Goal: Information Seeking & Learning: Check status

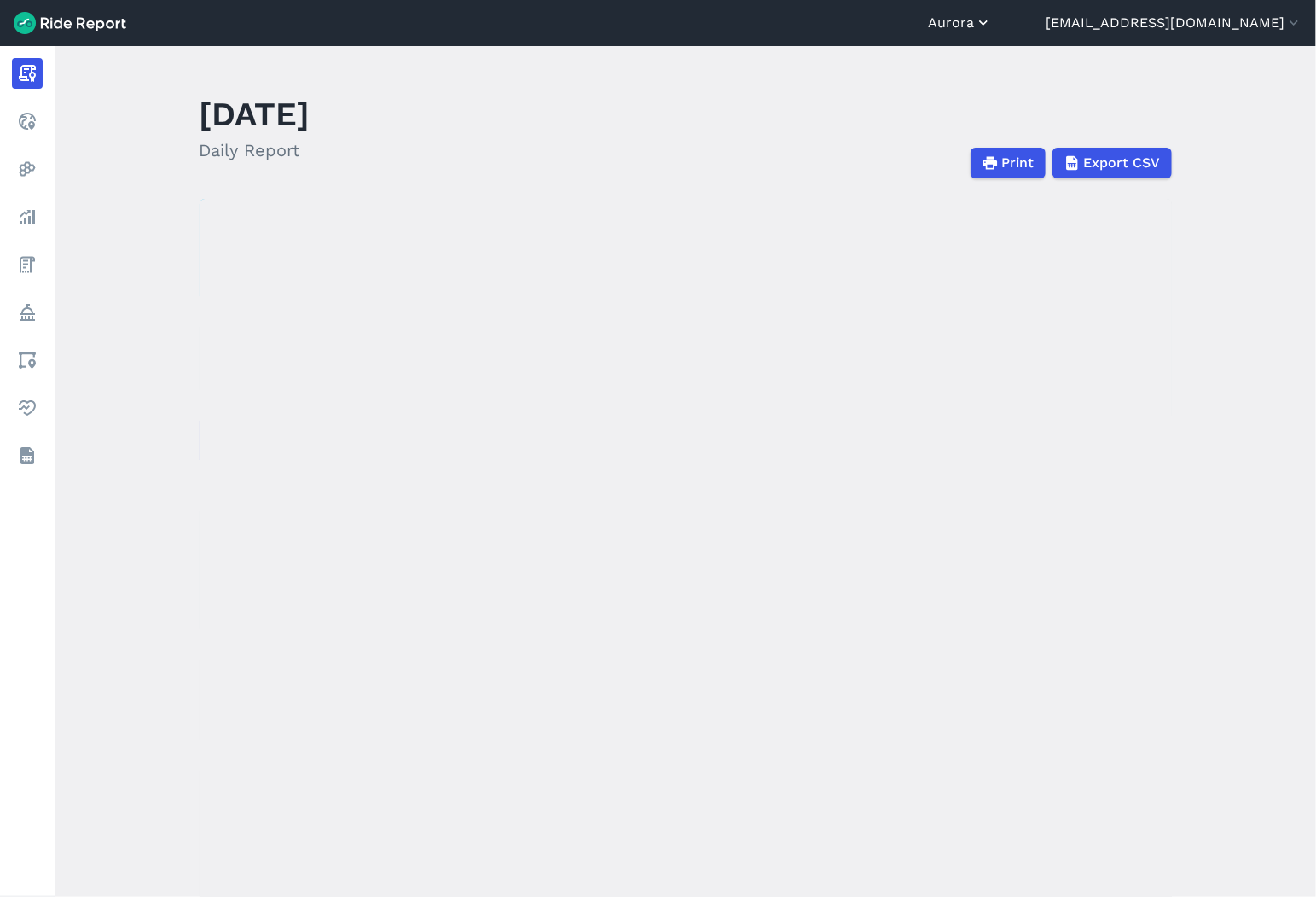
click at [992, 23] on button "Aurora" at bounding box center [959, 23] width 64 height 21
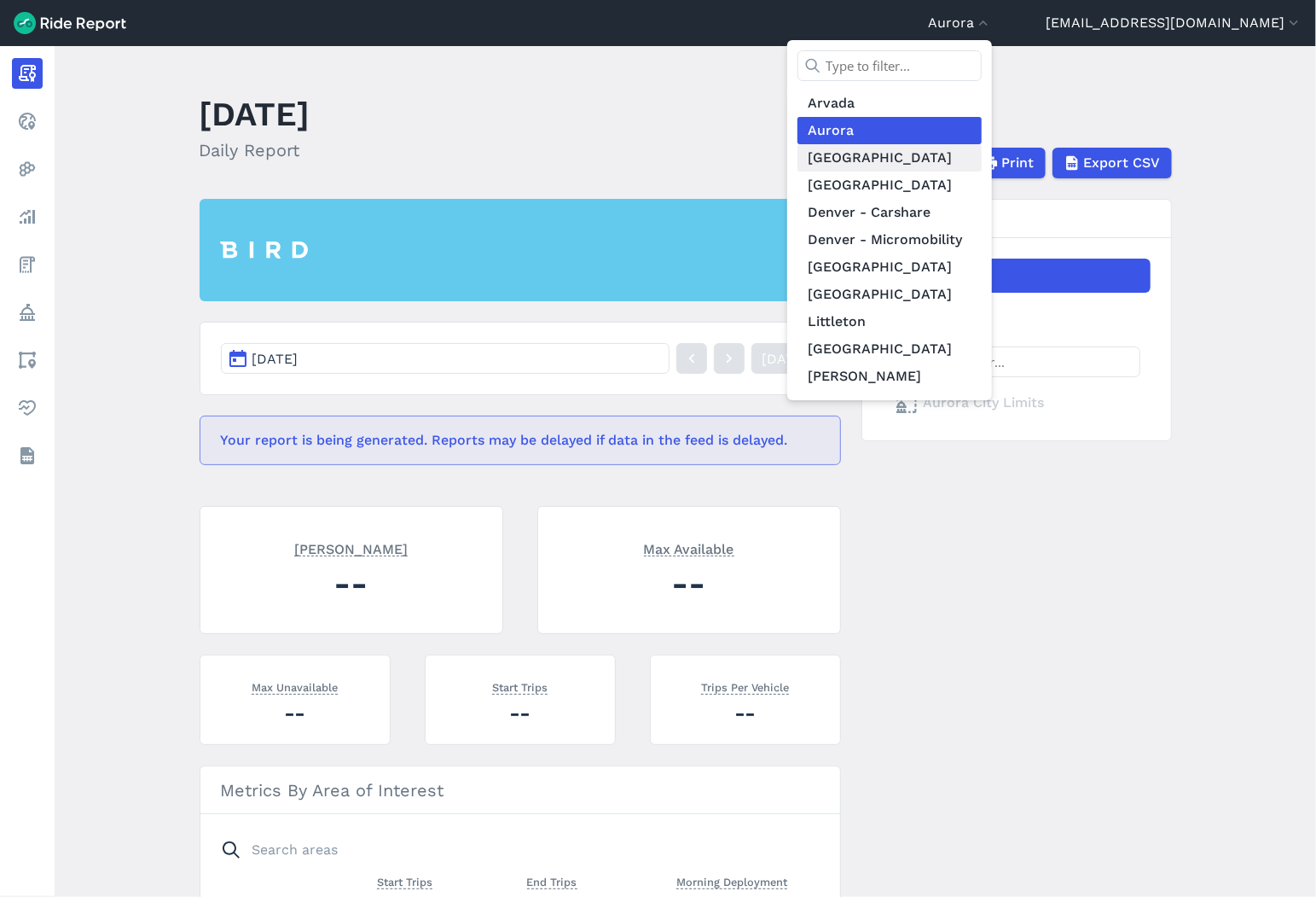
click at [938, 156] on link "[GEOGRAPHIC_DATA]" at bounding box center [889, 158] width 184 height 28
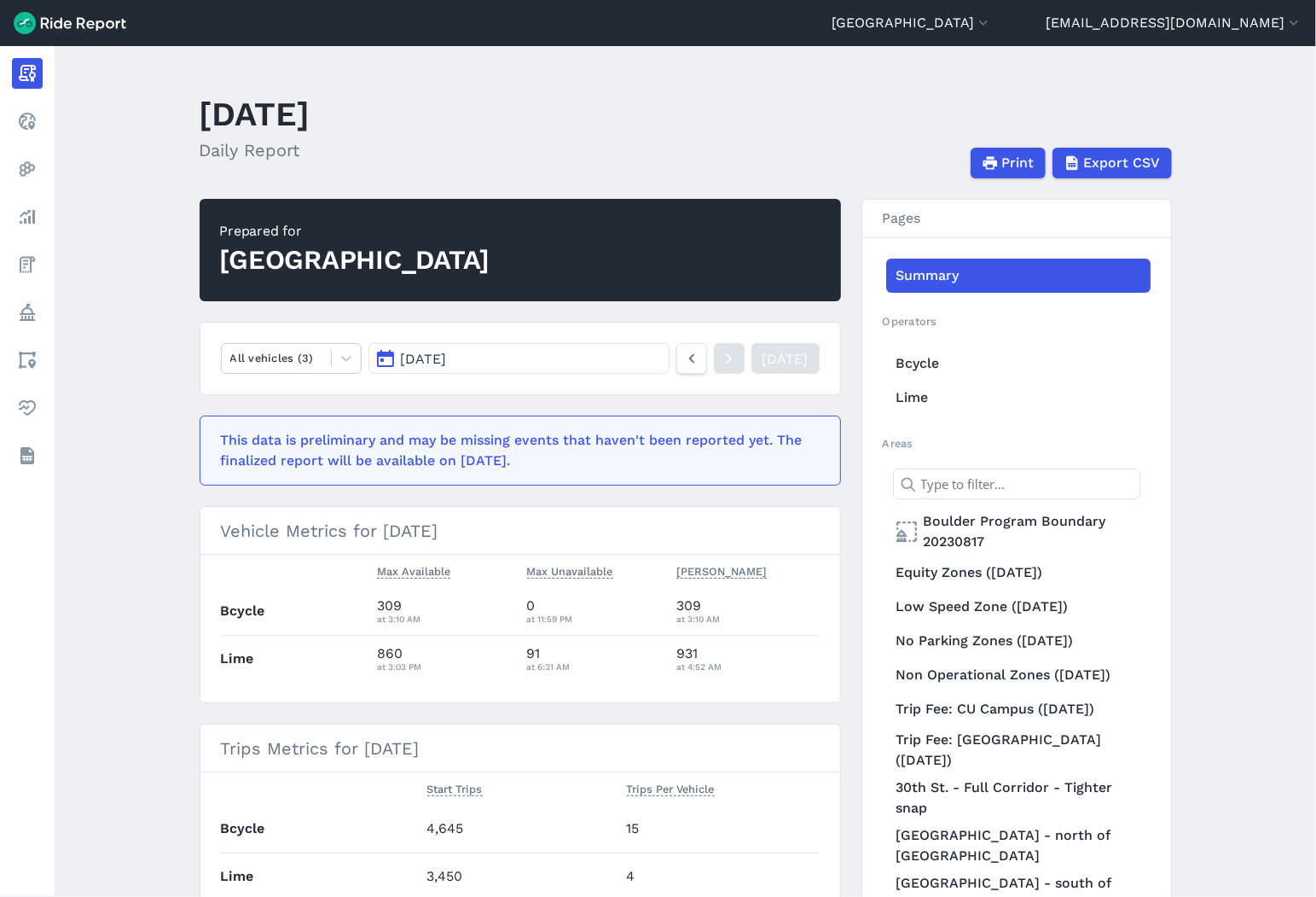
click at [460, 346] on button "[DATE]" at bounding box center [518, 359] width 300 height 30
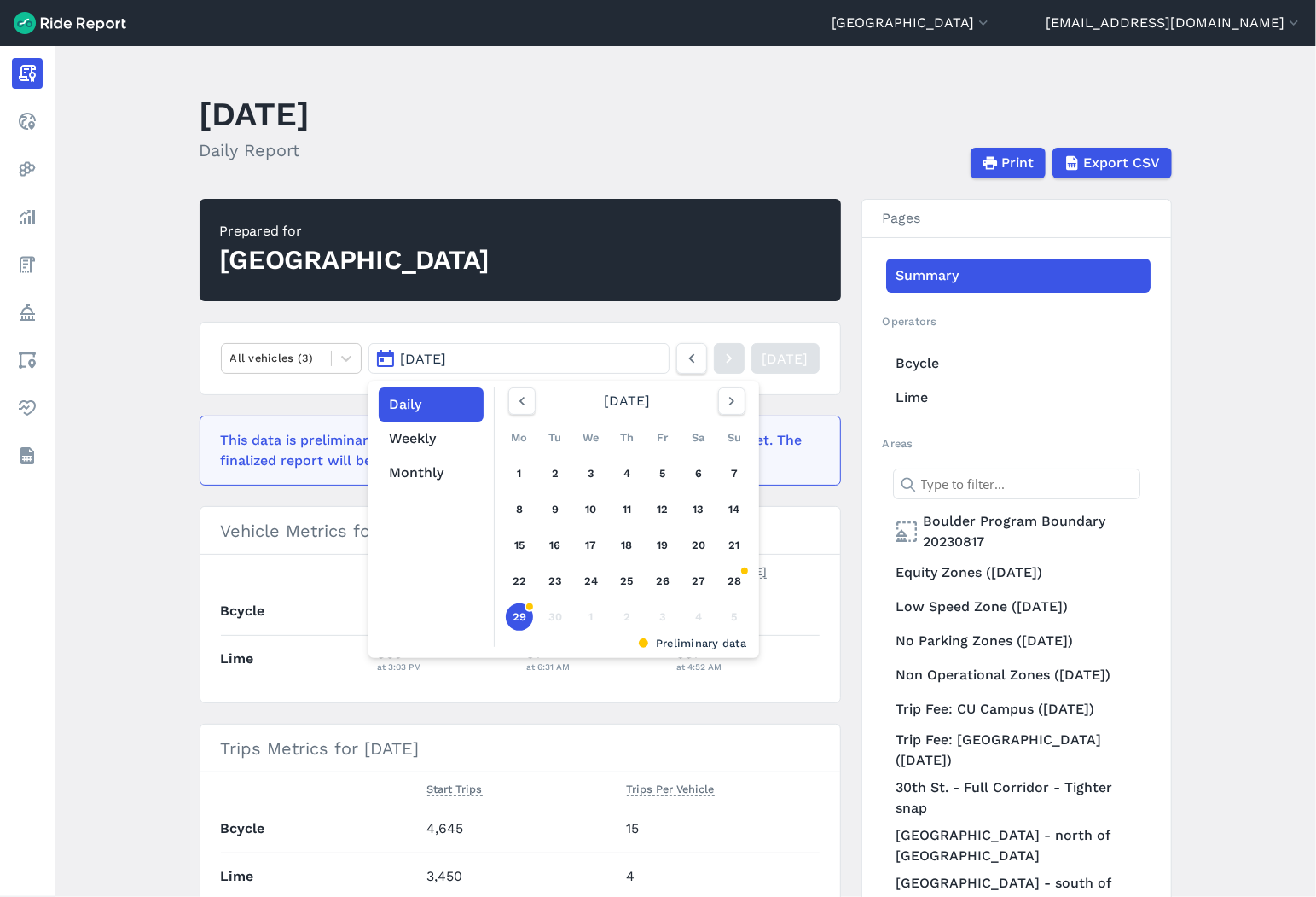
click at [518, 617] on link "29" at bounding box center [519, 616] width 28 height 28
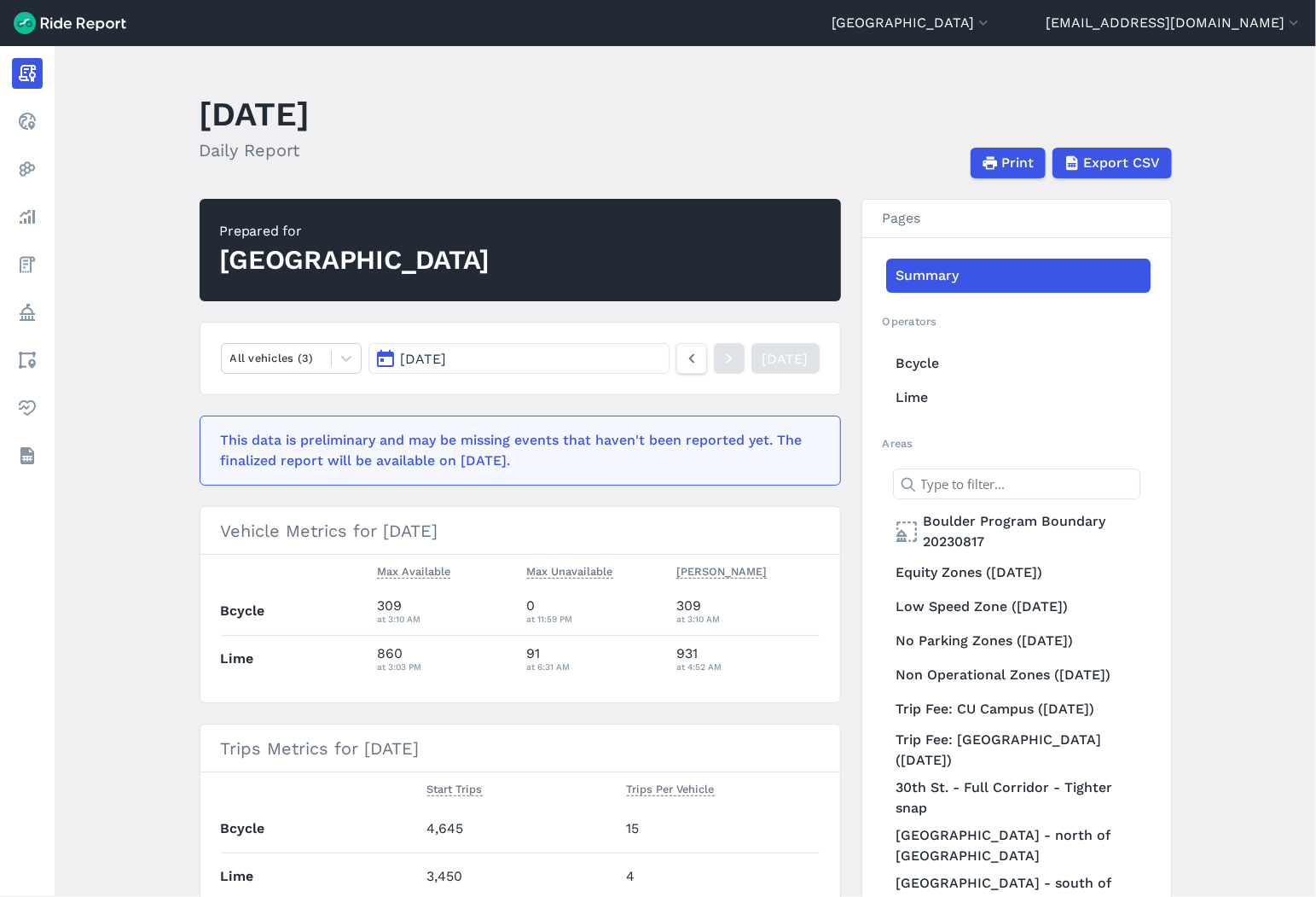
click at [117, 617] on main "[DATE] Daily Report Print Export CSV Prepared for Boulder All vehicles (3) [DAT…" at bounding box center [685, 471] width 1261 height 850
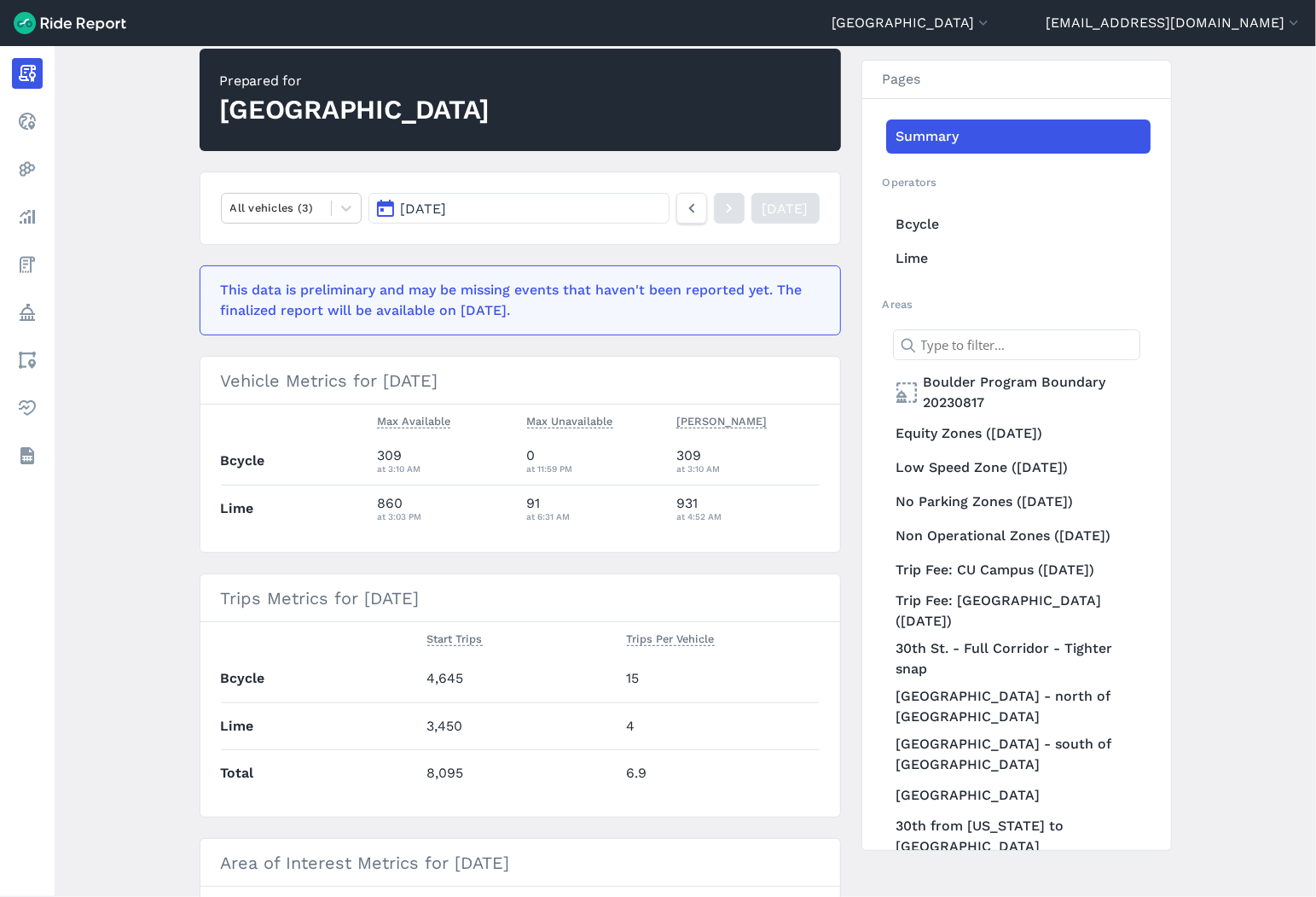
scroll to position [189, 0]
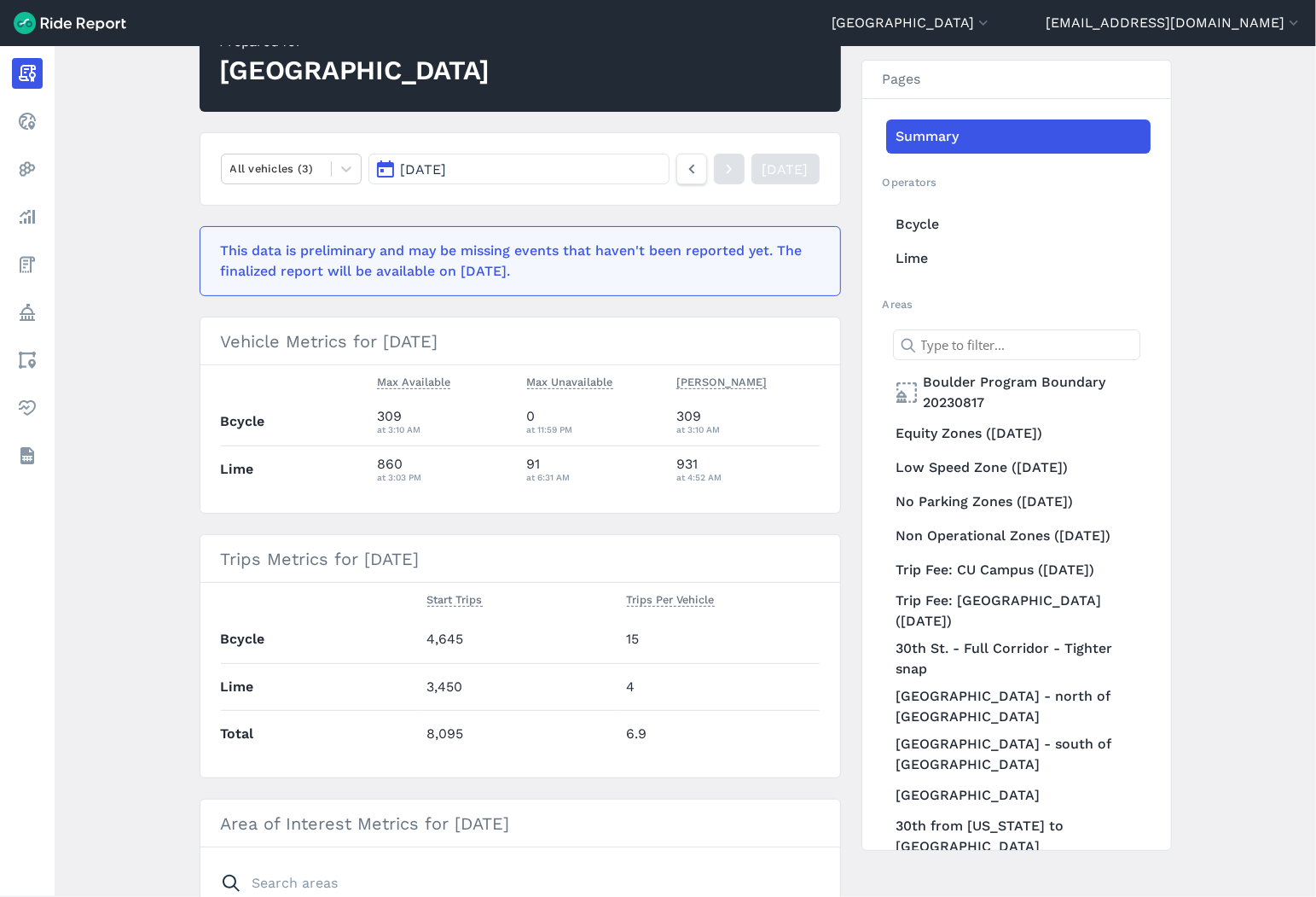
click at [516, 162] on button "[DATE]" at bounding box center [518, 168] width 300 height 30
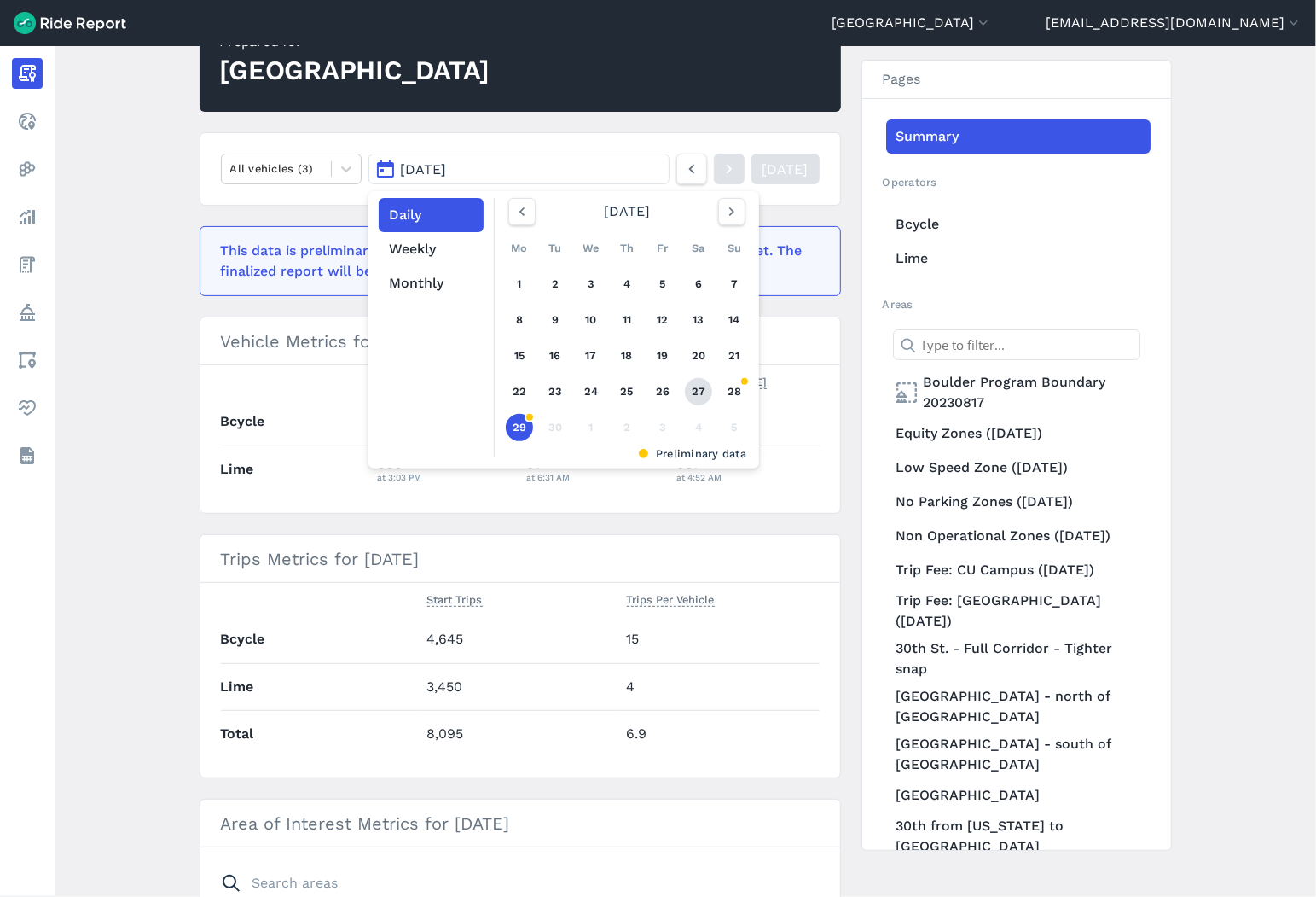
click at [686, 390] on link "27" at bounding box center [698, 391] width 28 height 28
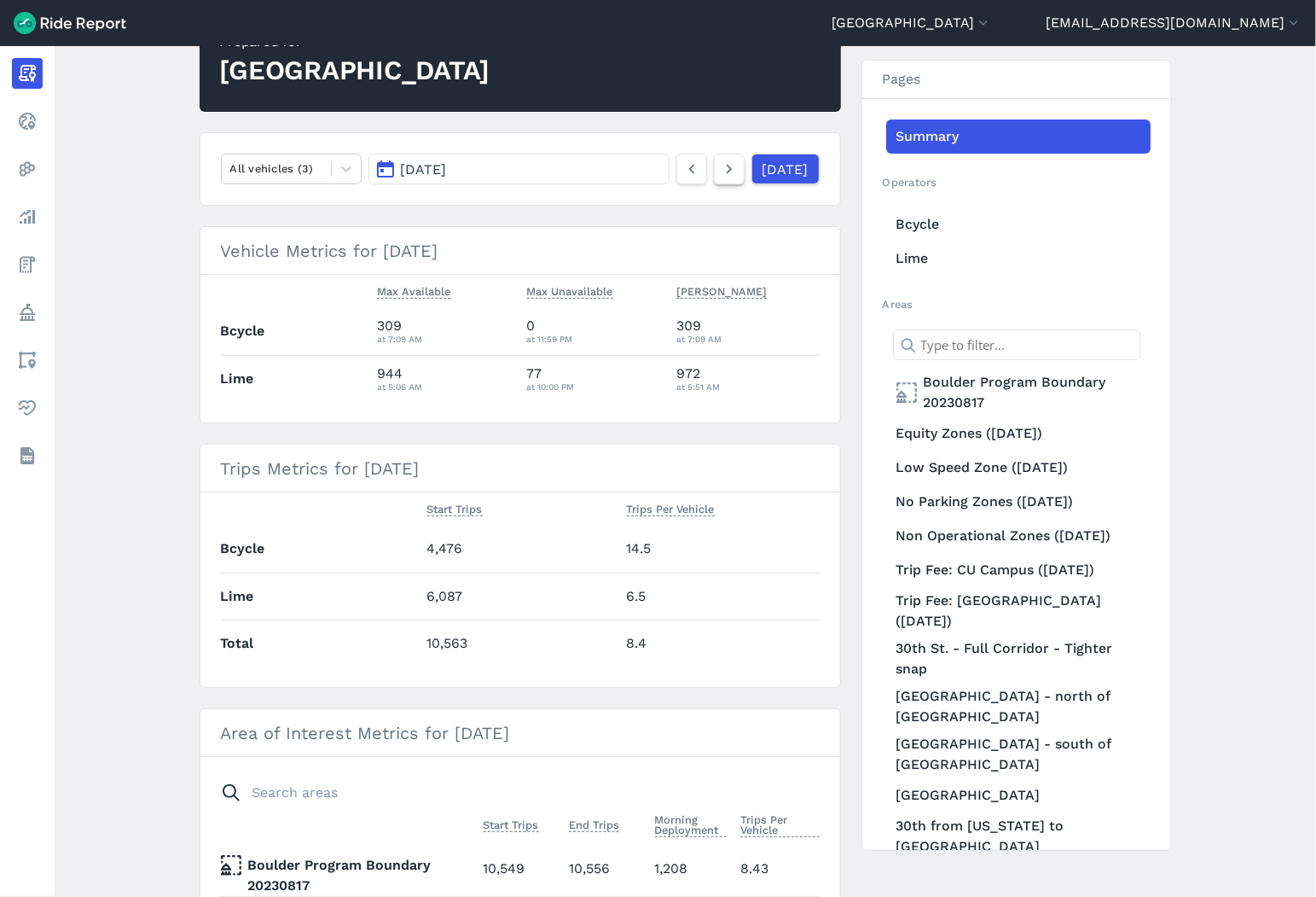
click at [720, 177] on icon at bounding box center [729, 169] width 19 height 21
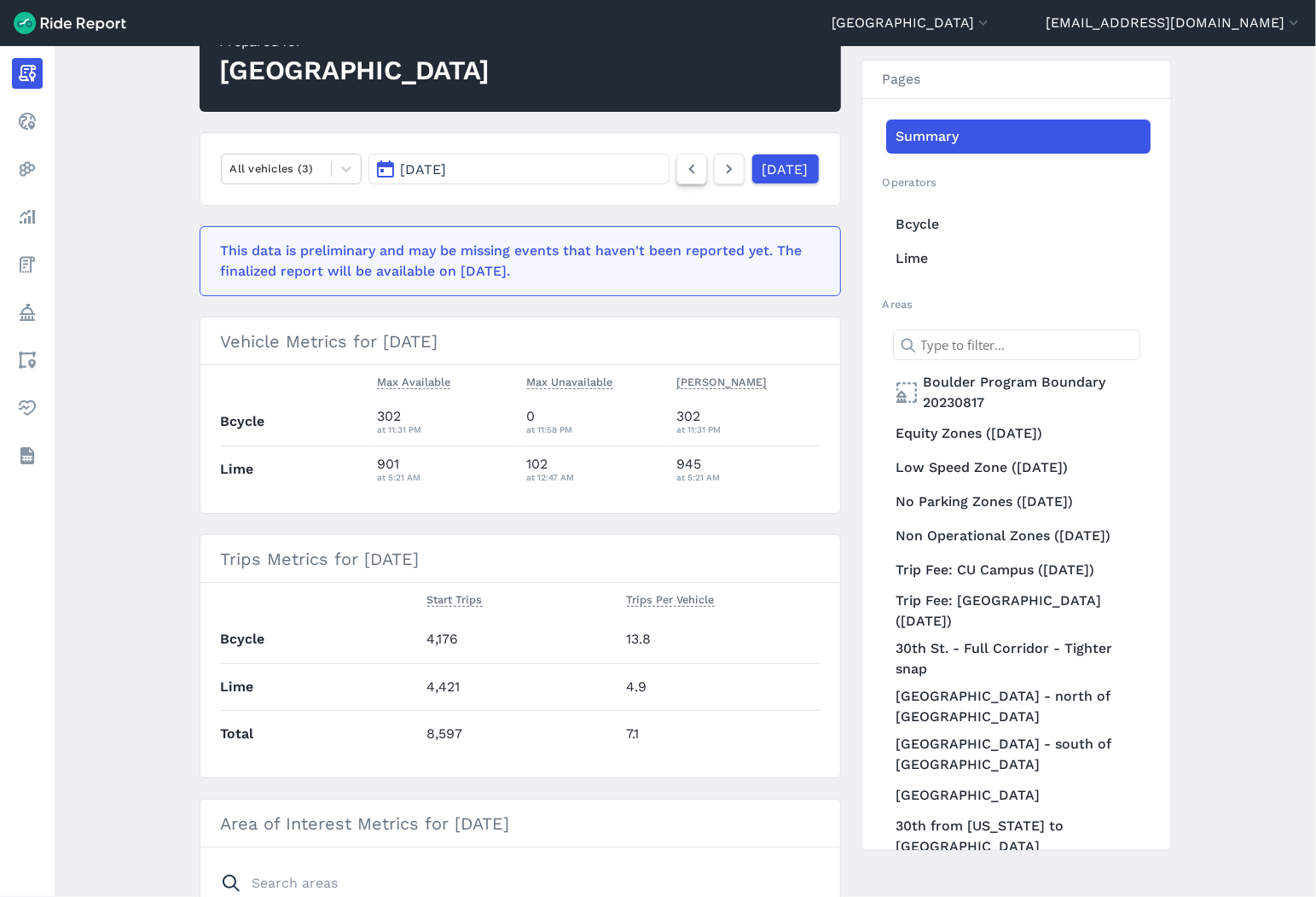
click at [688, 172] on use at bounding box center [691, 169] width 6 height 10
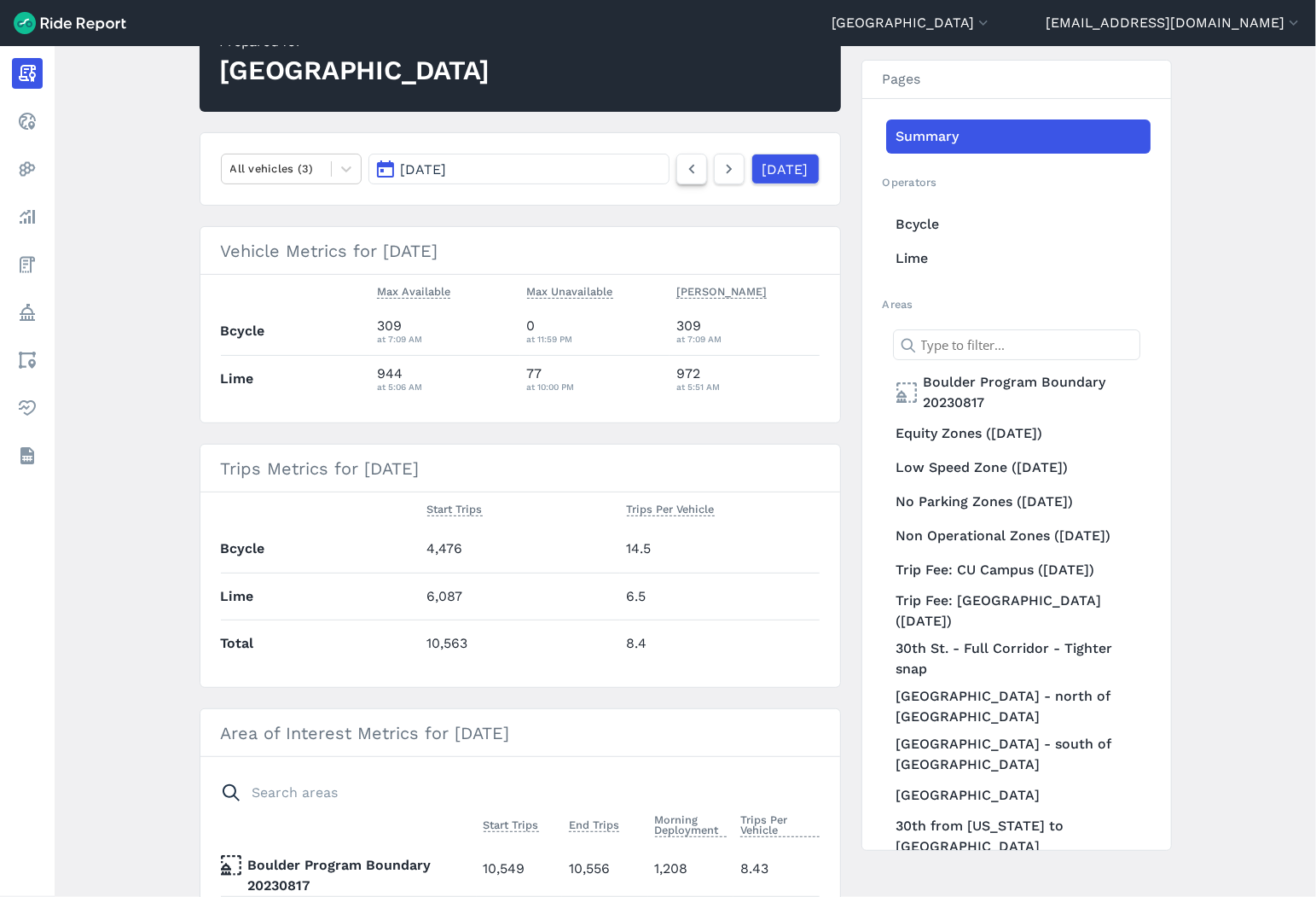
click at [688, 172] on use at bounding box center [691, 169] width 6 height 10
click at [720, 173] on icon at bounding box center [729, 169] width 19 height 21
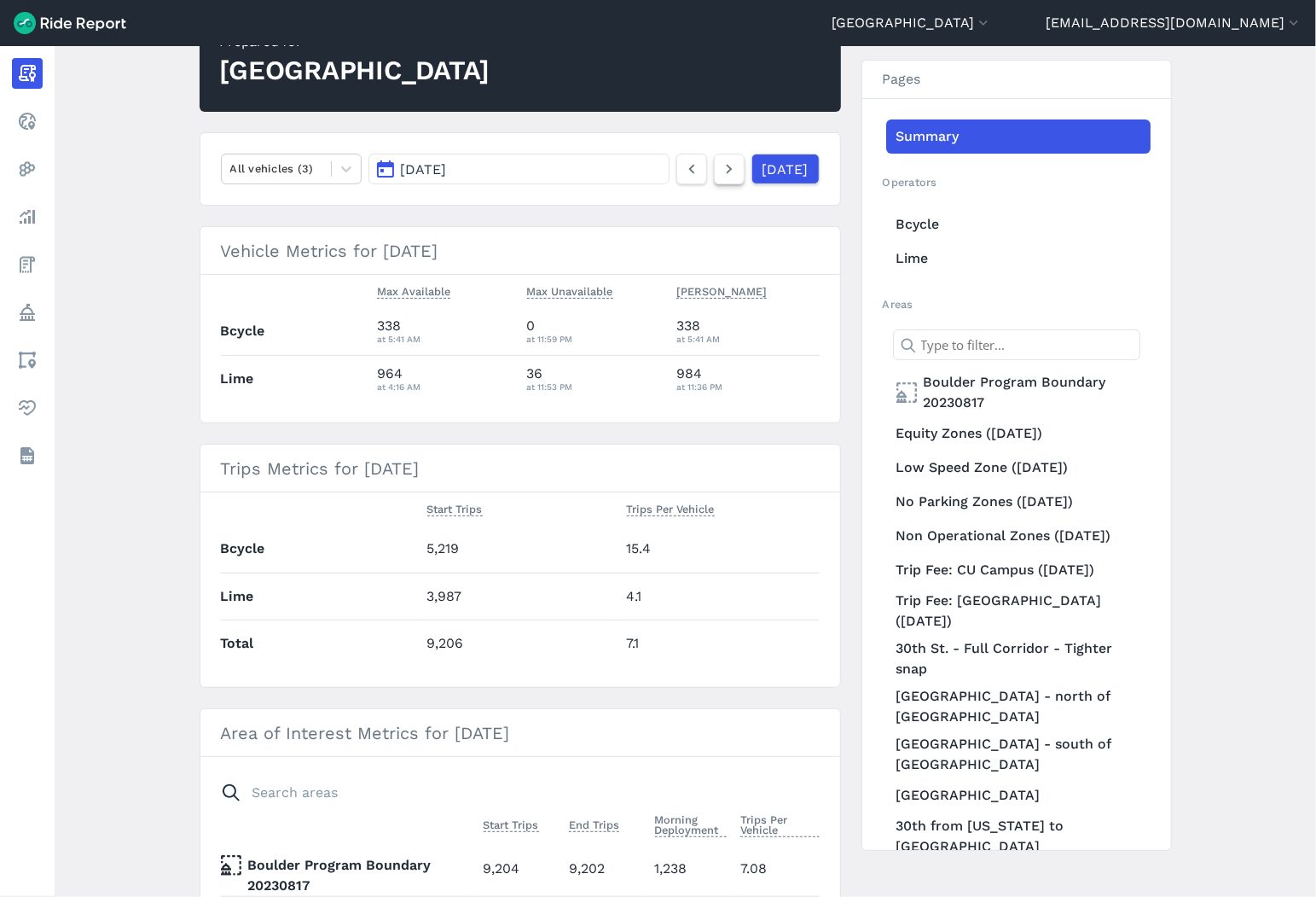
click at [720, 173] on icon at bounding box center [729, 169] width 19 height 21
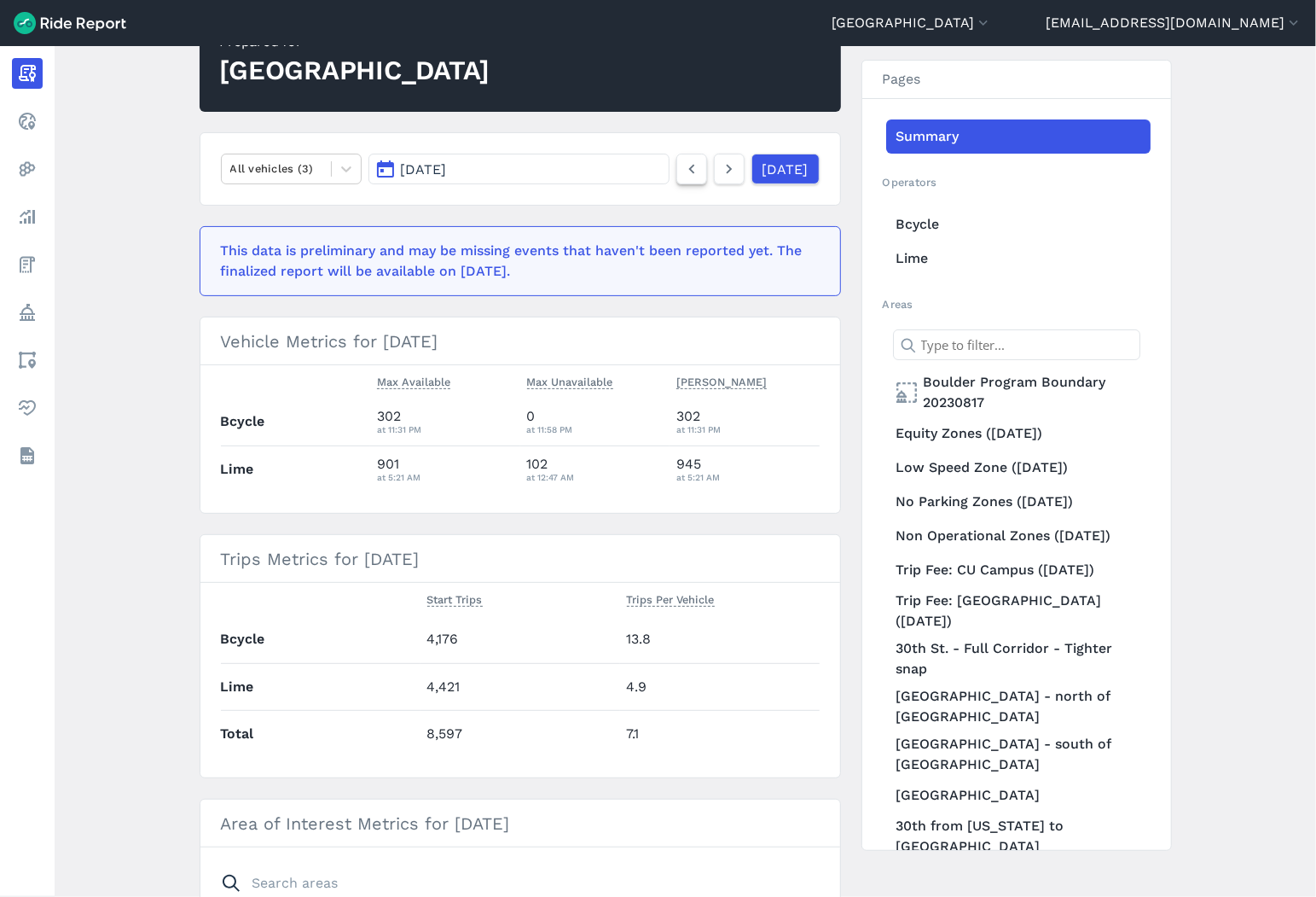
click at [682, 168] on icon at bounding box center [691, 169] width 19 height 21
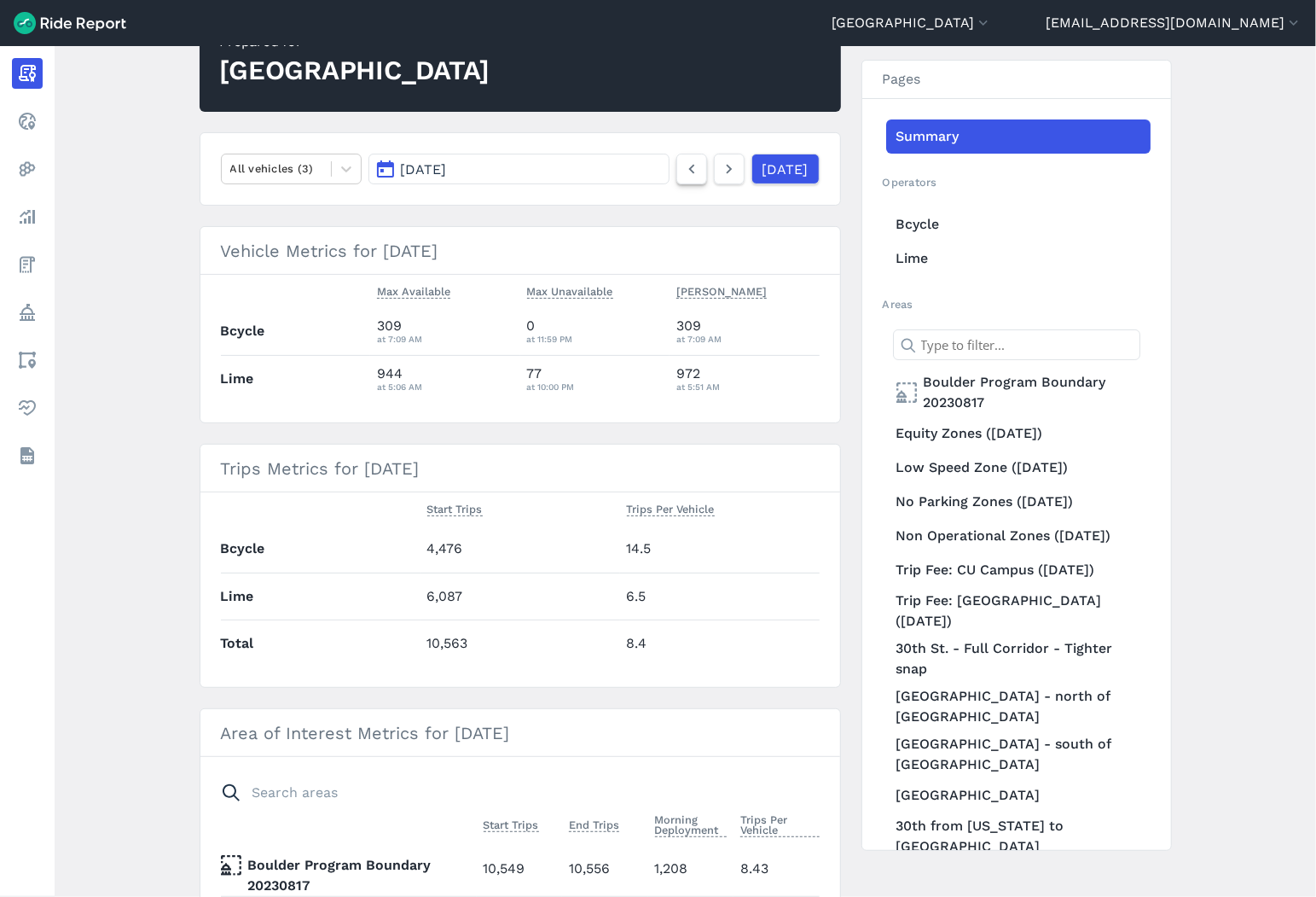
click at [682, 168] on icon at bounding box center [691, 169] width 19 height 21
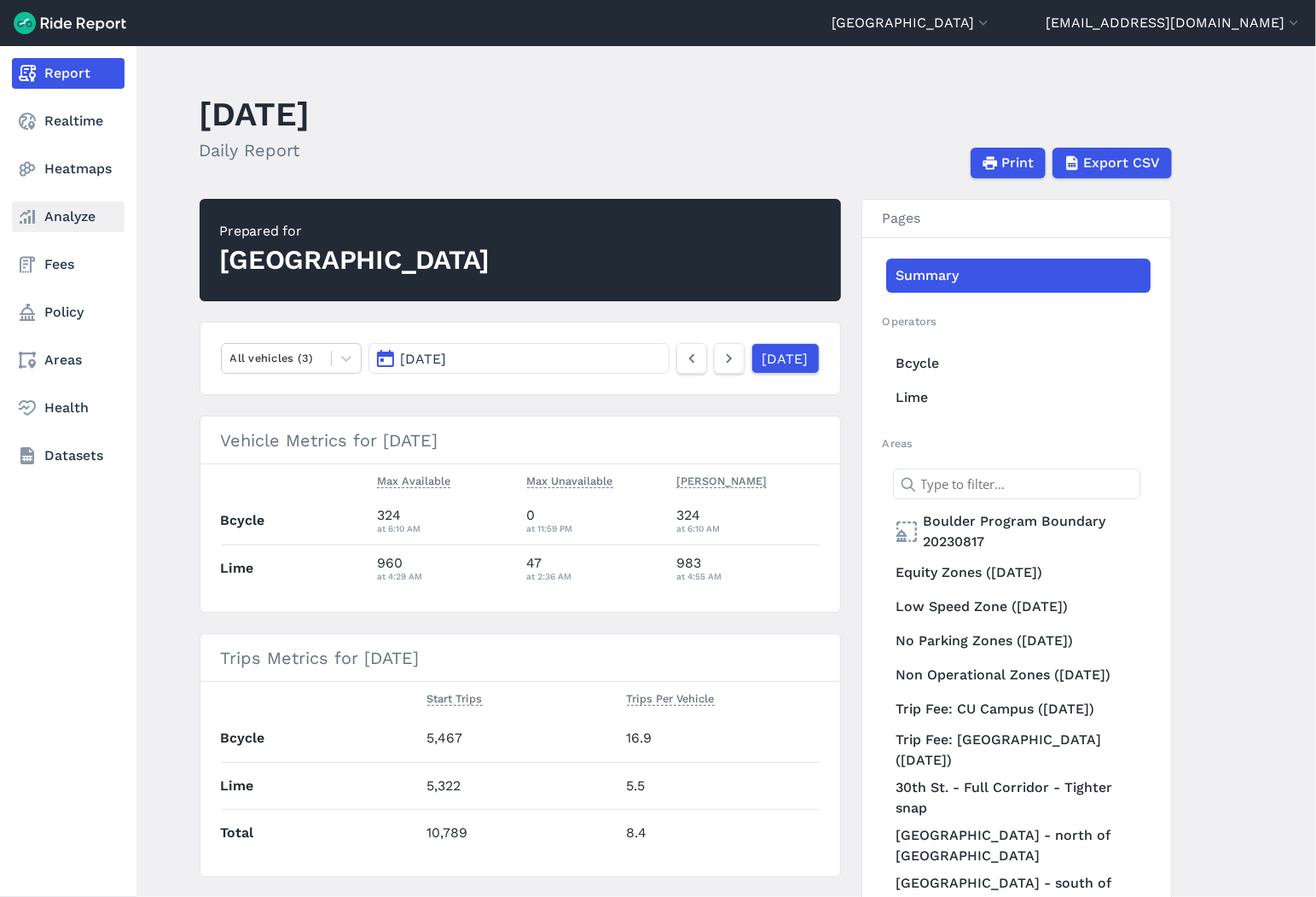
click at [68, 220] on link "Analyze" at bounding box center [68, 217] width 112 height 30
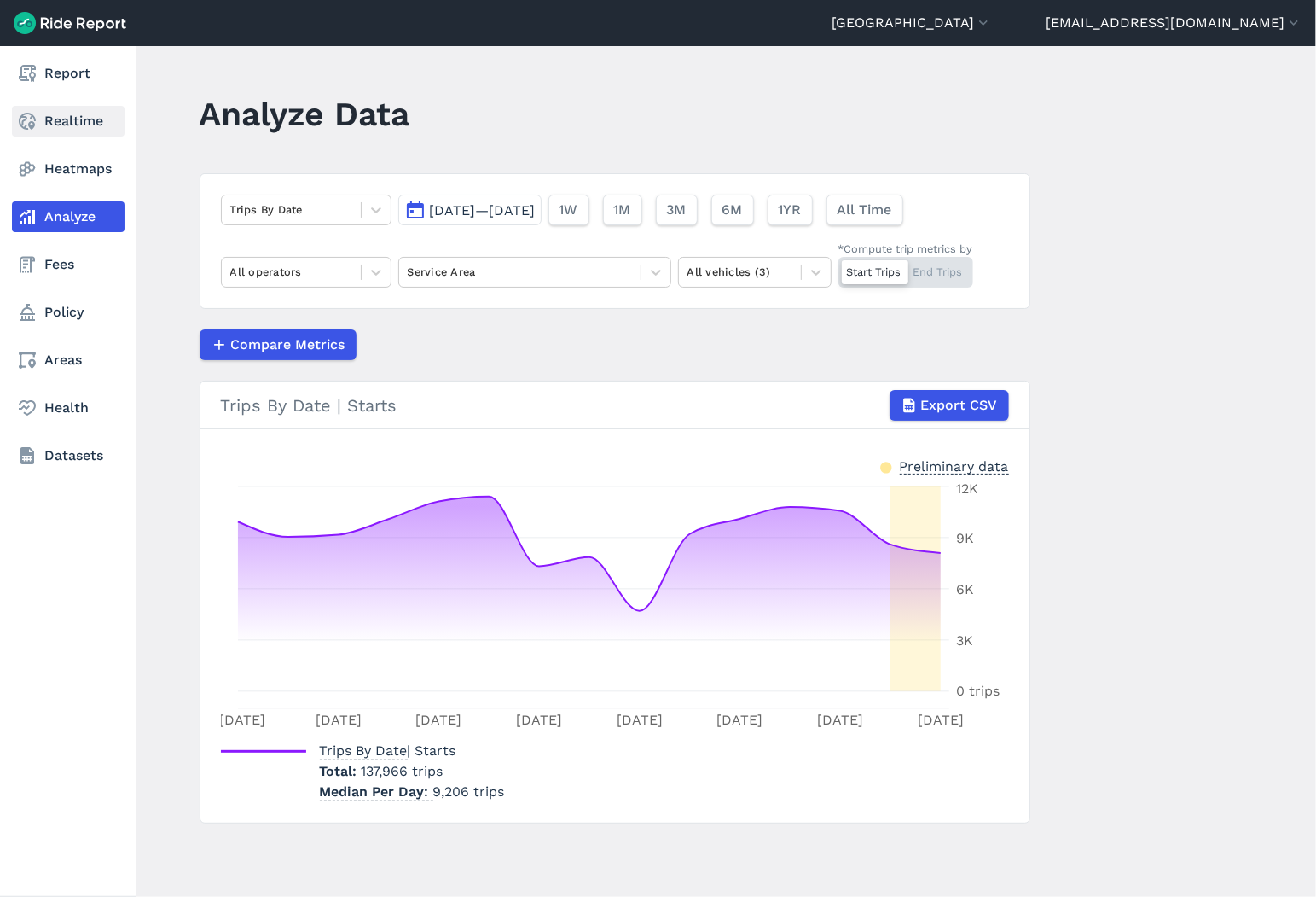
click at [78, 121] on link "Realtime" at bounding box center [68, 121] width 112 height 30
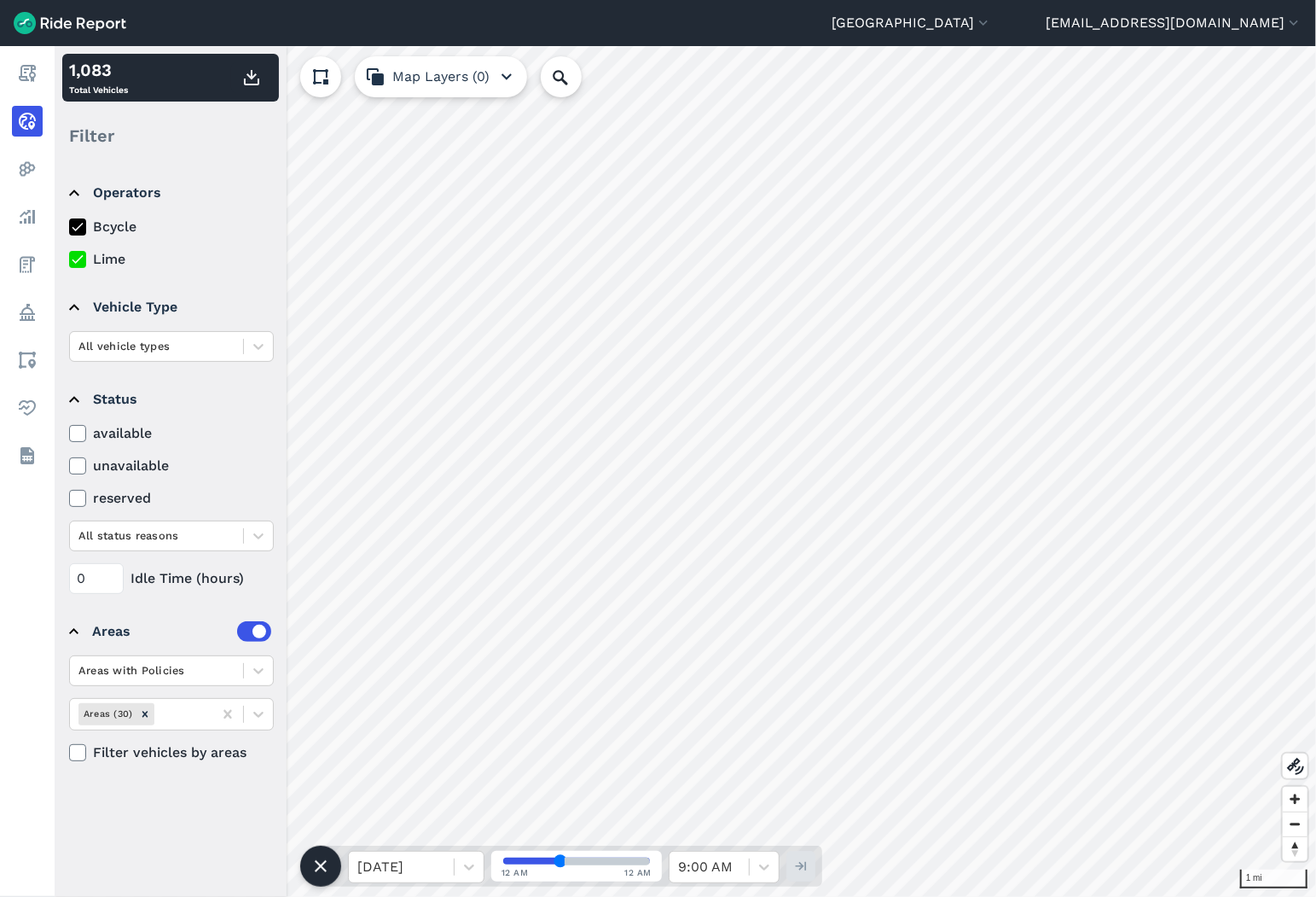
click at [83, 267] on icon at bounding box center [78, 260] width 15 height 17
click at [69, 261] on input "Lime" at bounding box center [69, 255] width 0 height 11
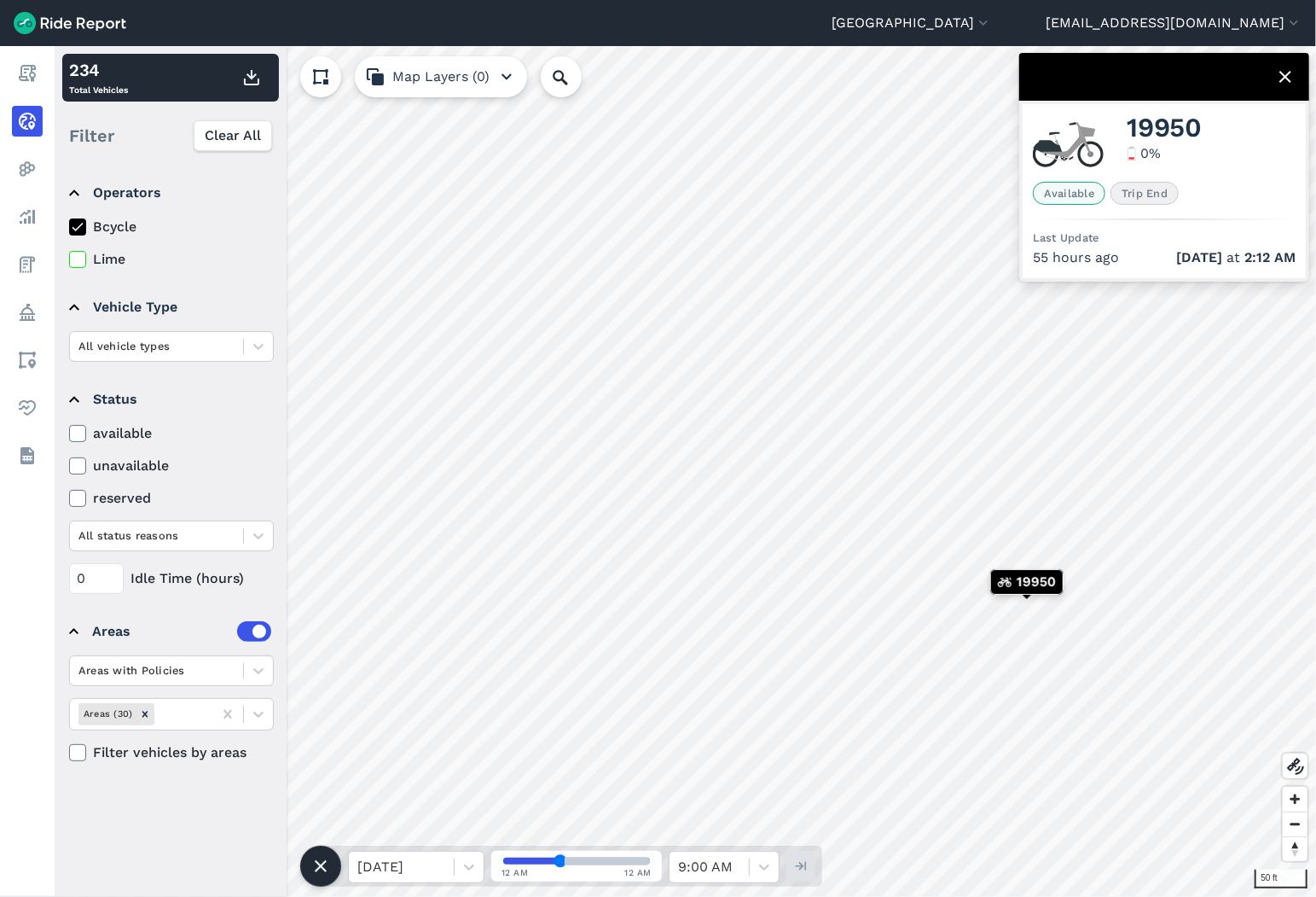
click at [1285, 70] on icon at bounding box center [1286, 77] width 21 height 21
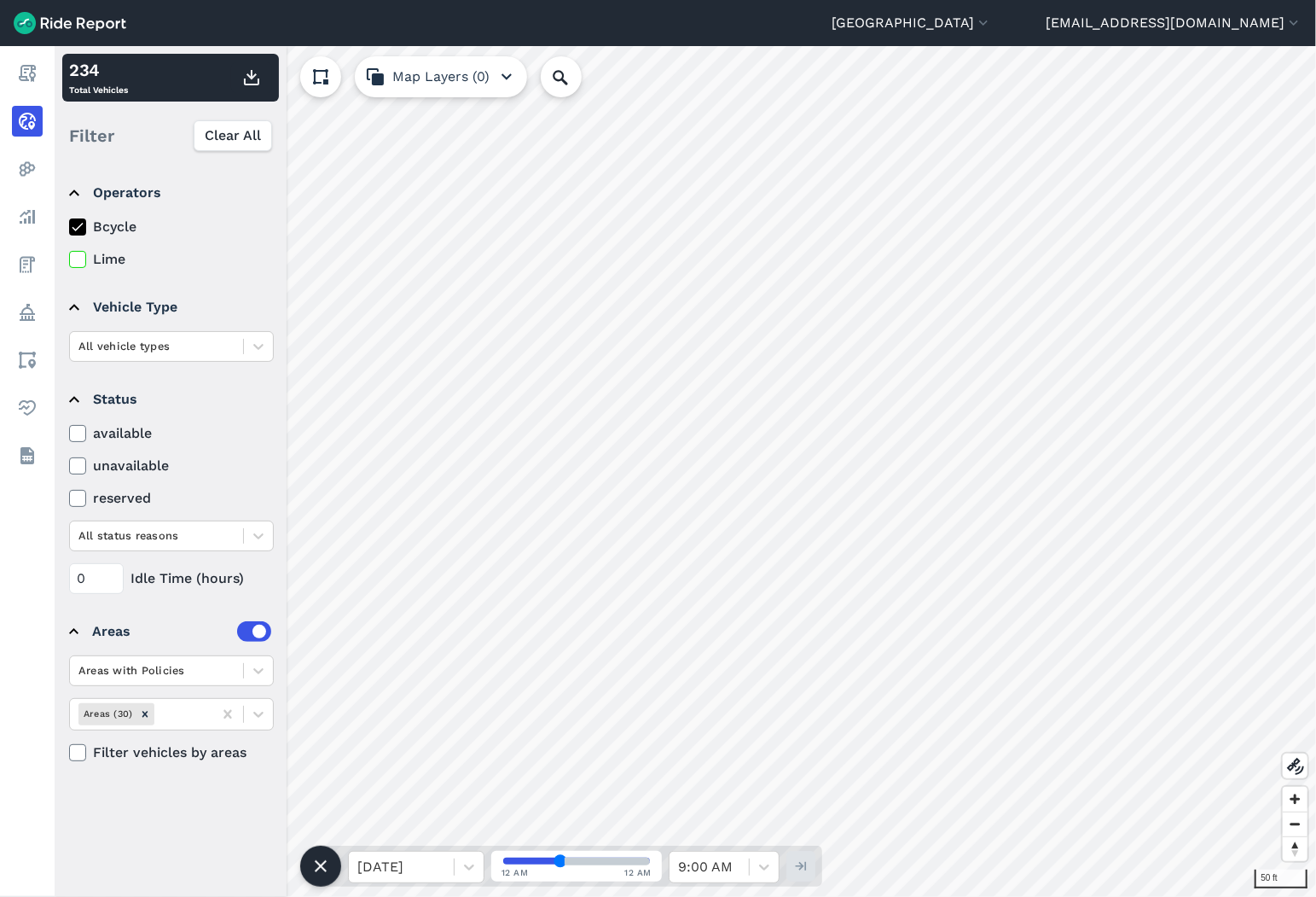
click at [314, 69] on icon at bounding box center [320, 77] width 21 height 21
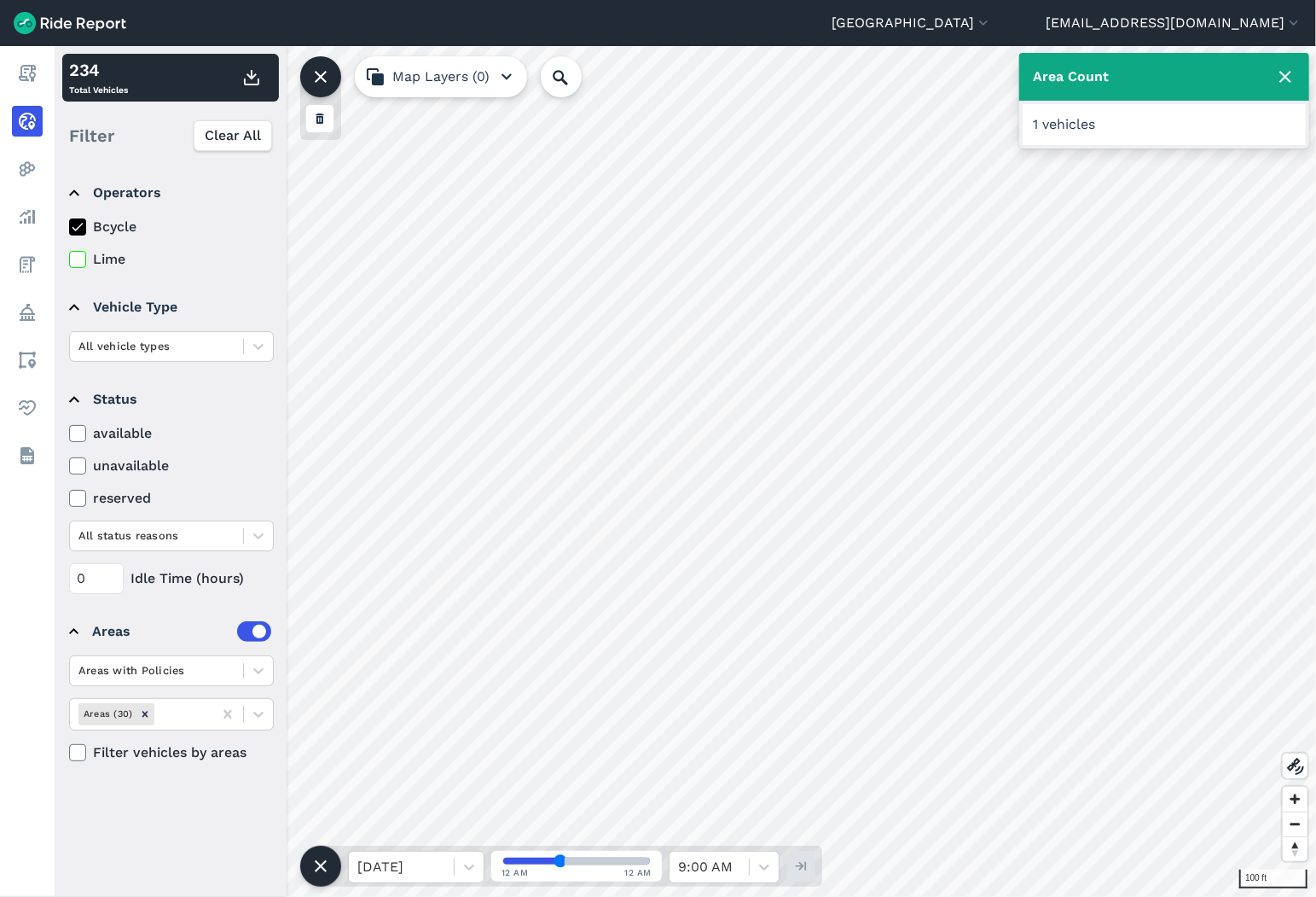
click at [1286, 81] on icon at bounding box center [1286, 77] width 21 height 21
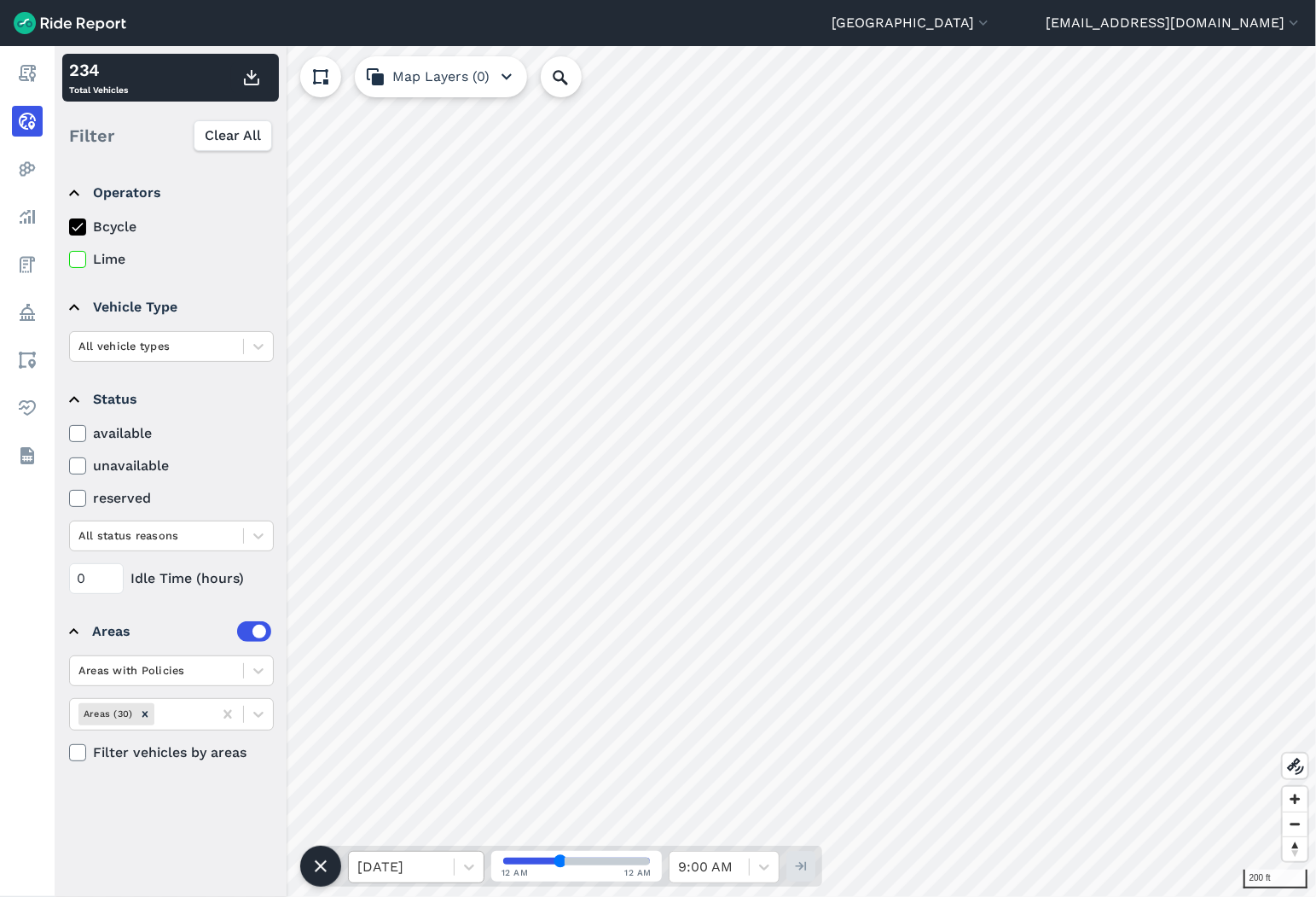
click at [419, 856] on div at bounding box center [401, 867] width 87 height 24
click at [404, 824] on div "[DATE]" at bounding box center [416, 823] width 136 height 34
